Goal: Register for event/course

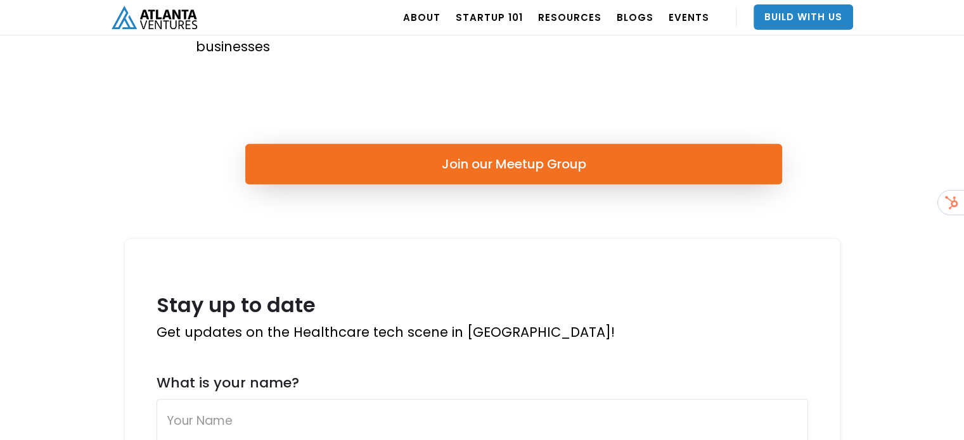
scroll to position [697, 0]
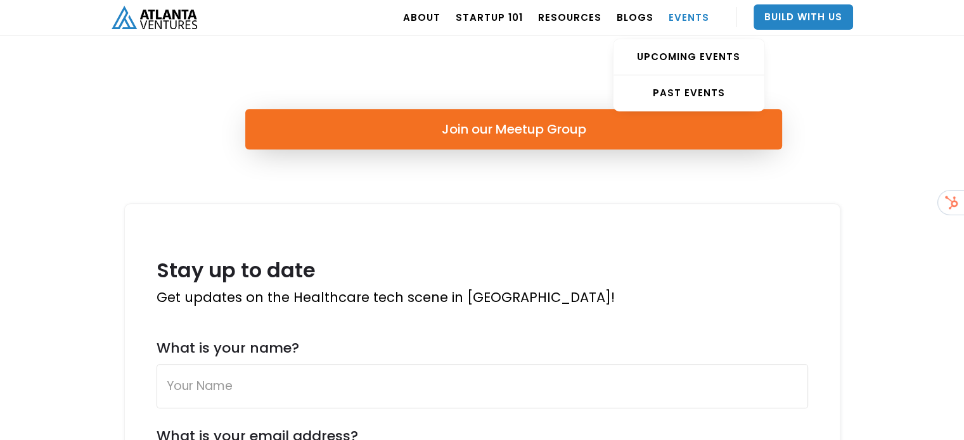
click at [703, 13] on link "EVENTS" at bounding box center [689, 16] width 41 height 35
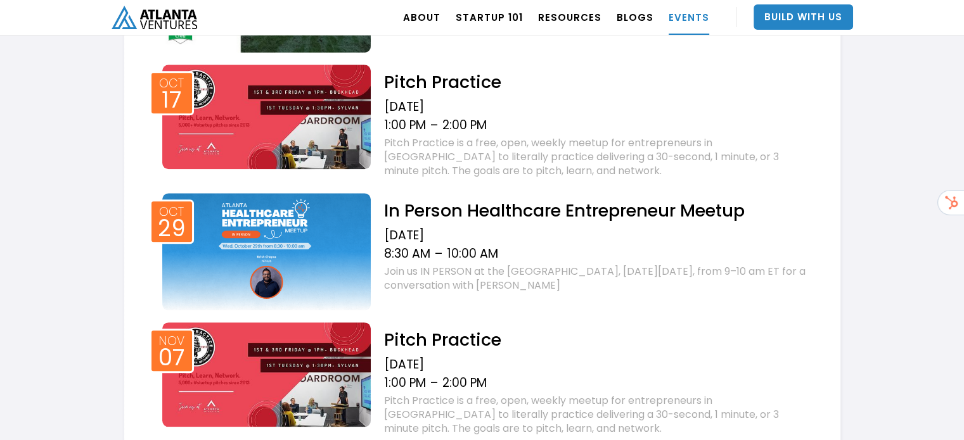
scroll to position [1267, 0]
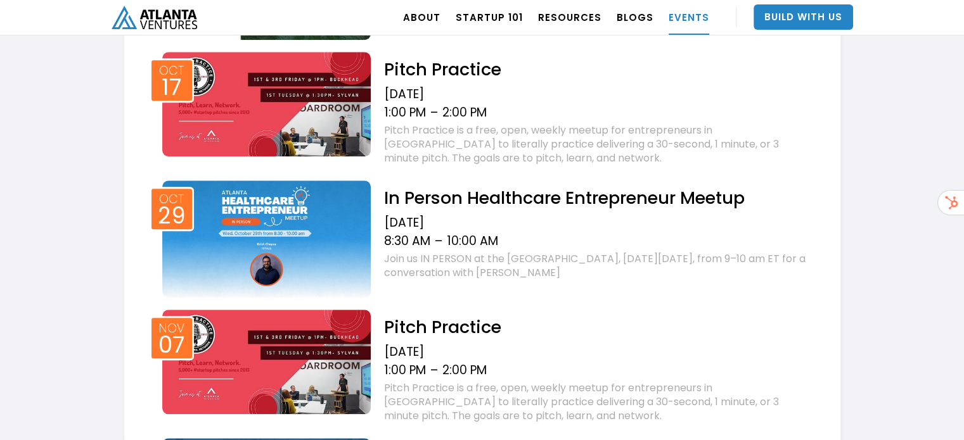
click at [441, 208] on h2 "In Person Healthcare Entrepreneur Meetup" at bounding box center [595, 198] width 425 height 22
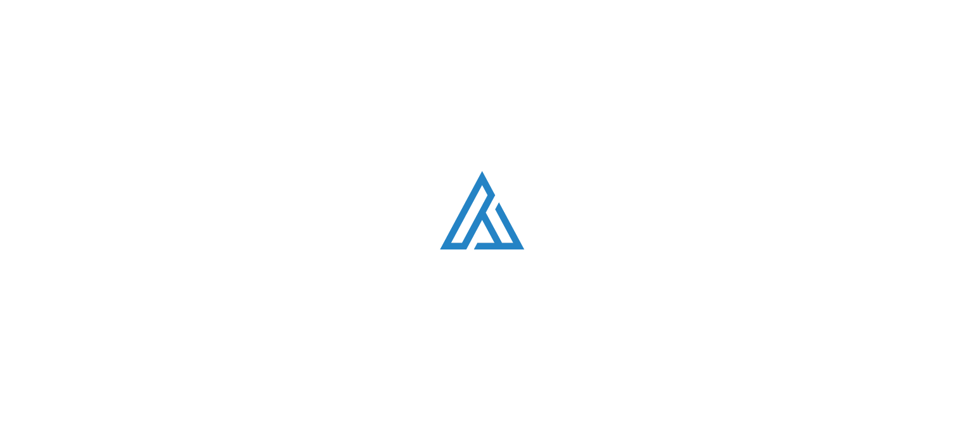
scroll to position [1267, 0]
